Goal: Information Seeking & Learning: Learn about a topic

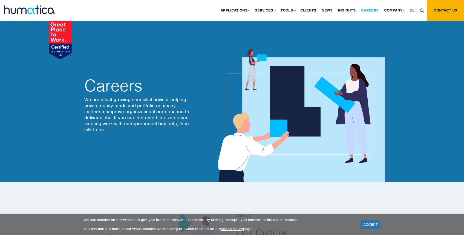
click at [376, 10] on link "Careers" at bounding box center [369, 10] width 23 height 21
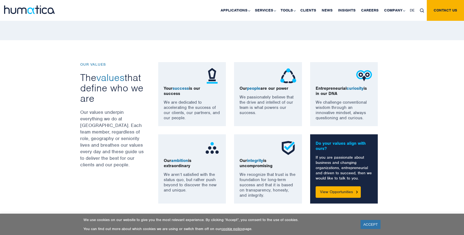
scroll to position [489, 0]
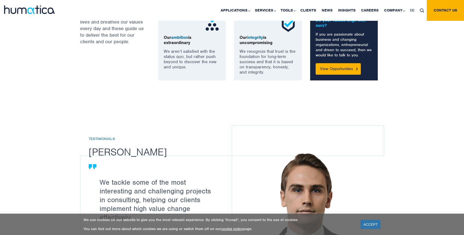
click at [343, 58] on div "Do your values align with ours? If you are passionate about business and changi…" at bounding box center [344, 45] width 68 height 69
click at [334, 70] on link "View Opportunities" at bounding box center [338, 68] width 45 height 11
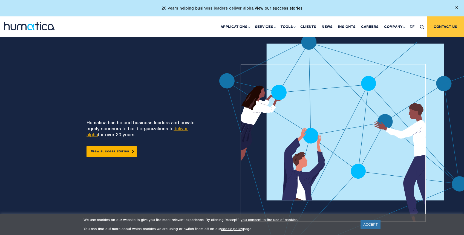
click at [431, 21] on link "Contact us" at bounding box center [445, 26] width 37 height 21
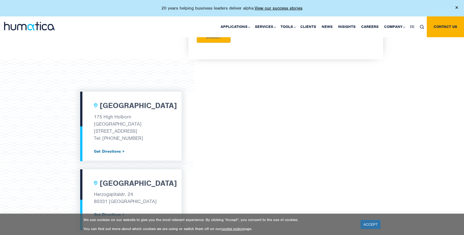
scroll to position [171, 0]
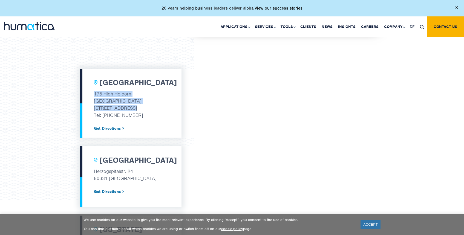
drag, startPoint x: 95, startPoint y: 93, endPoint x: 143, endPoint y: 105, distance: 49.5
click at [143, 105] on div "London 175 High Holborn Tottenham Court Road London, WC1V 7AA Tel: +44 (0) 7480…" at bounding box center [130, 103] width 101 height 69
click at [145, 105] on p "London, WC1V 7AA" at bounding box center [131, 108] width 74 height 7
drag, startPoint x: 137, startPoint y: 106, endPoint x: 83, endPoint y: 99, distance: 54.4
click at [83, 99] on div "London 175 High Holborn Tottenham Court Road London, WC1V 7AA Tel: +44 (0) 7480…" at bounding box center [130, 103] width 101 height 69
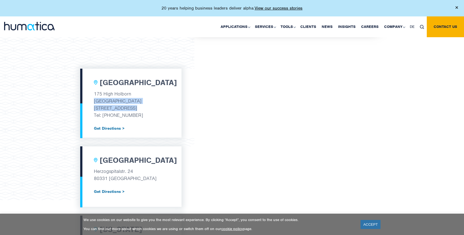
copy div "Tottenham Court Road London, WC1V 7AA"
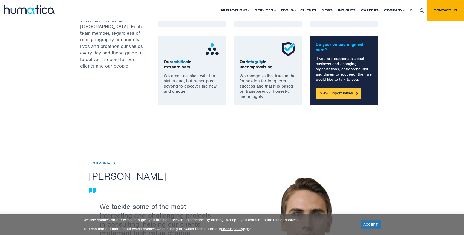
click at [340, 92] on link "View Opportunities" at bounding box center [338, 93] width 45 height 11
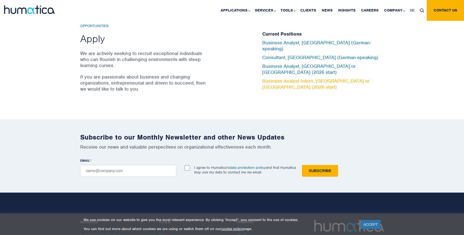
click at [287, 78] on link "Business Analyst Intern, [GEOGRAPHIC_DATA] or [GEOGRAPHIC_DATA] (2026 start)" at bounding box center [315, 84] width 107 height 12
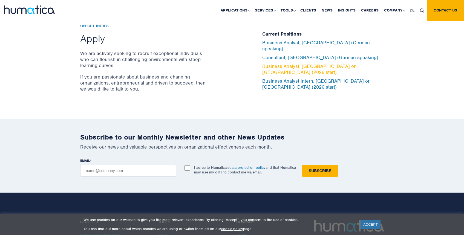
click at [282, 67] on link "Business Analyst, [GEOGRAPHIC_DATA] or [GEOGRAPHIC_DATA] (2026 start)" at bounding box center [308, 69] width 93 height 12
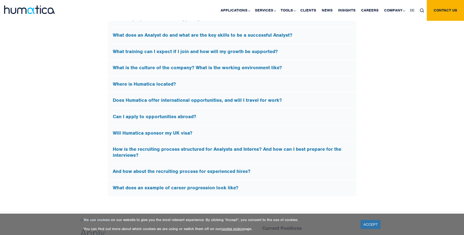
scroll to position [1587, 0]
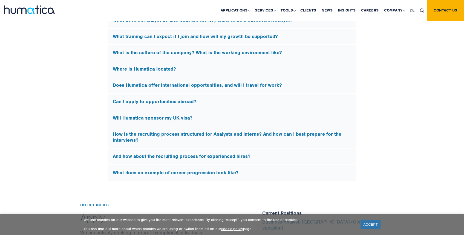
click at [195, 123] on div "Will Humatica sponsor my UK visa?" at bounding box center [232, 118] width 249 height 16
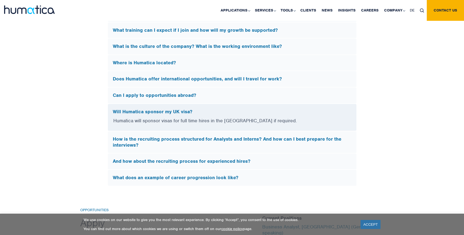
scroll to position [1563, 0]
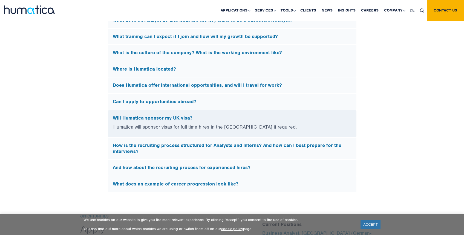
click at [216, 111] on div "Will Humatica sponsor my UK visa?" at bounding box center [232, 117] width 249 height 14
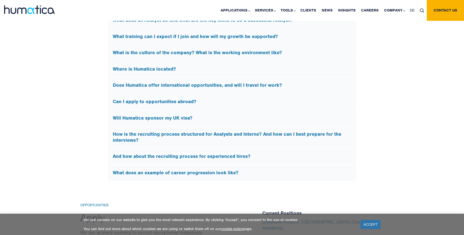
click at [183, 145] on div "How is the recruiting process structured for Analysts and Interns? And how can …" at bounding box center [232, 137] width 249 height 22
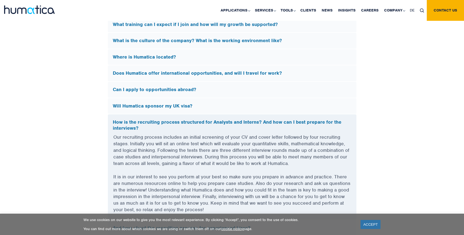
scroll to position [1614, 0]
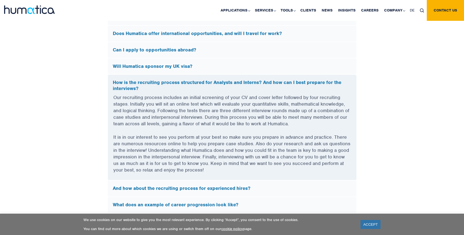
click at [386, 62] on div "FAQs What does Humatica do? Humatica is a specialist consultancy focused on imp…" at bounding box center [232, 43] width 312 height 339
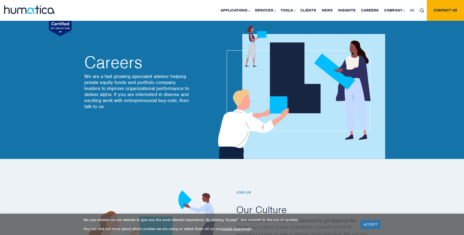
scroll to position [0, 0]
